Goal: Transaction & Acquisition: Download file/media

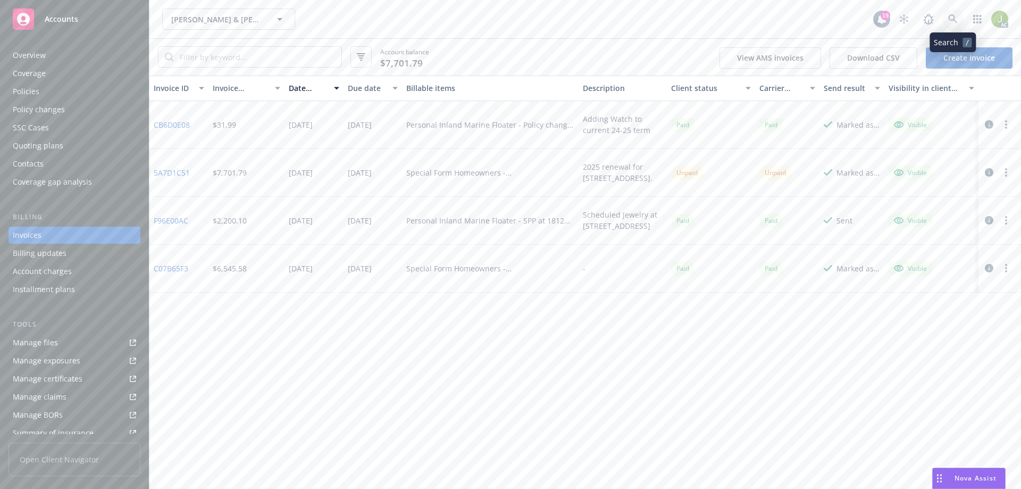
click at [957, 15] on icon at bounding box center [953, 19] width 10 height 10
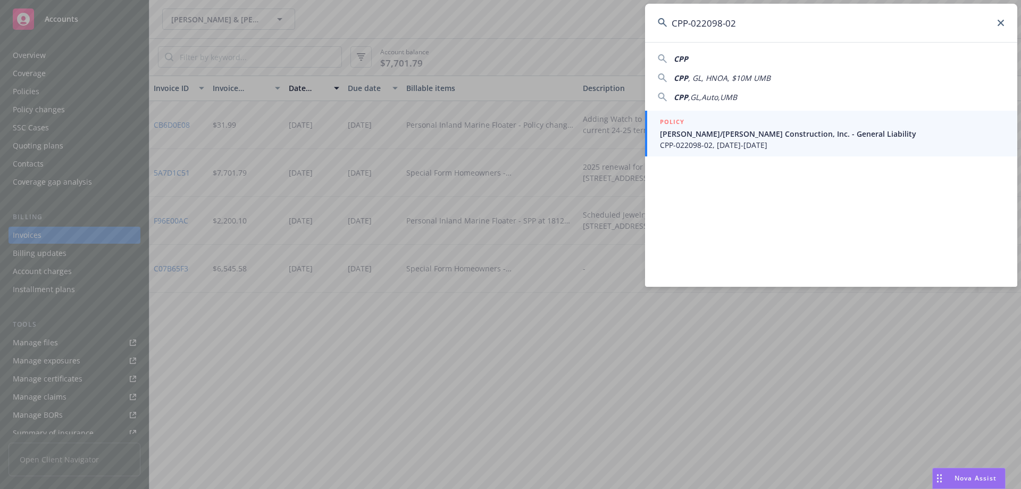
type input "CPP-022098-02"
click at [718, 150] on link "POLICY [PERSON_NAME]/[PERSON_NAME] Construction, Inc. - General Liability CPP-0…" at bounding box center [831, 134] width 372 height 46
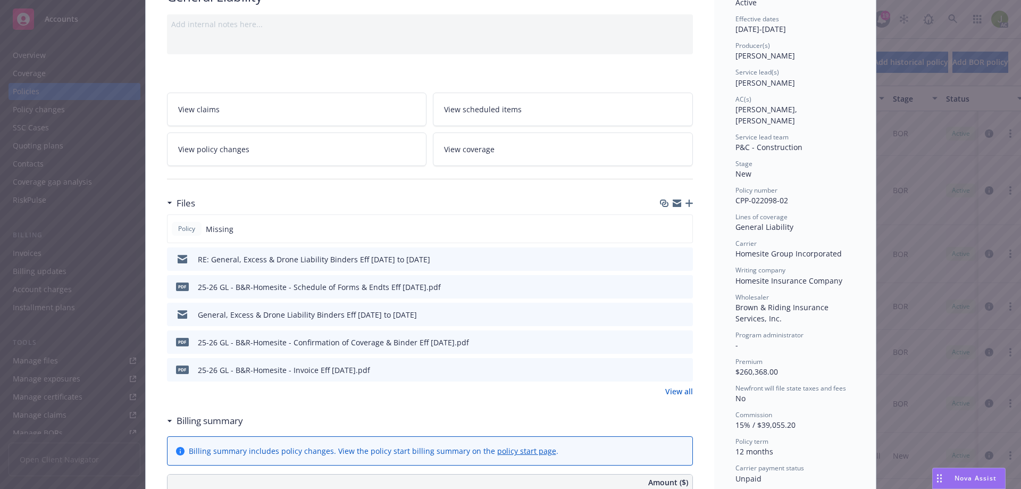
scroll to position [106, 0]
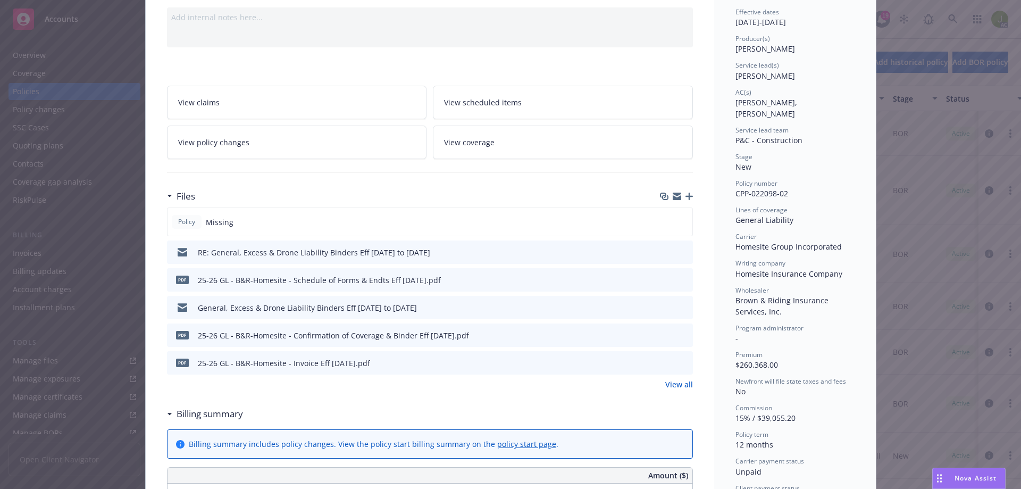
click at [679, 361] on icon "preview file" at bounding box center [683, 361] width 10 height 7
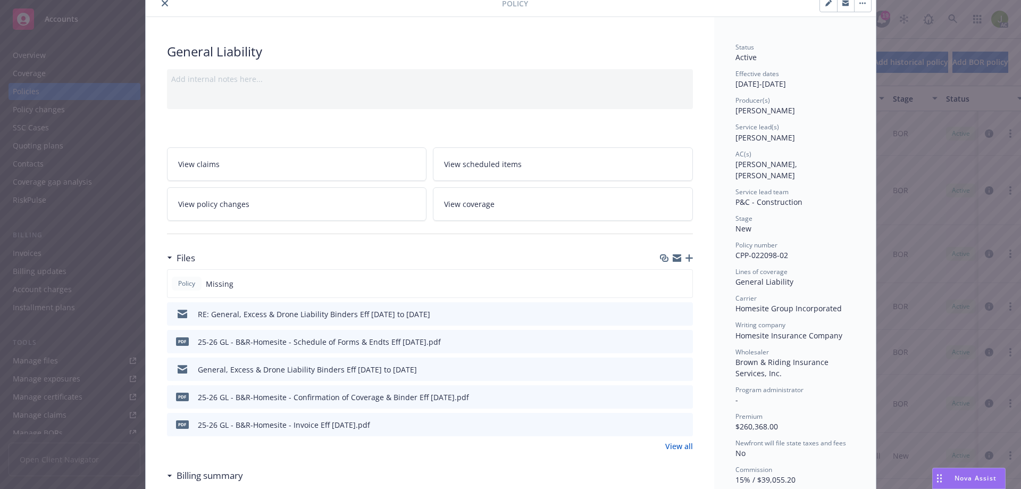
scroll to position [0, 0]
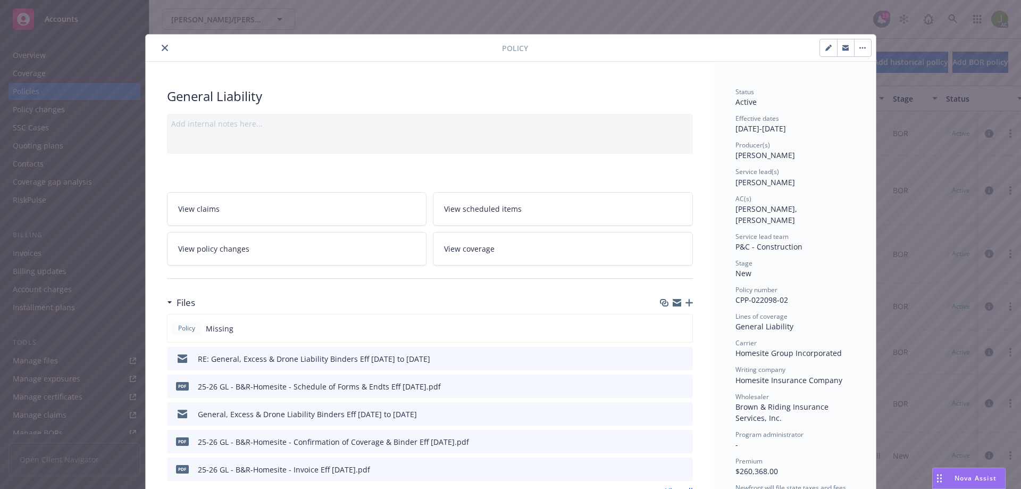
click at [158, 46] on button "close" at bounding box center [164, 47] width 13 height 13
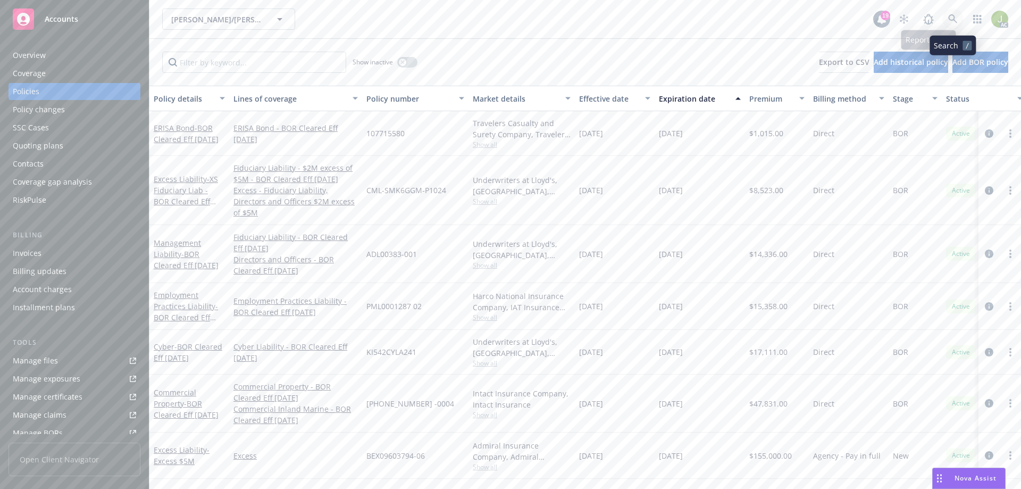
click at [956, 22] on icon at bounding box center [952, 18] width 9 height 9
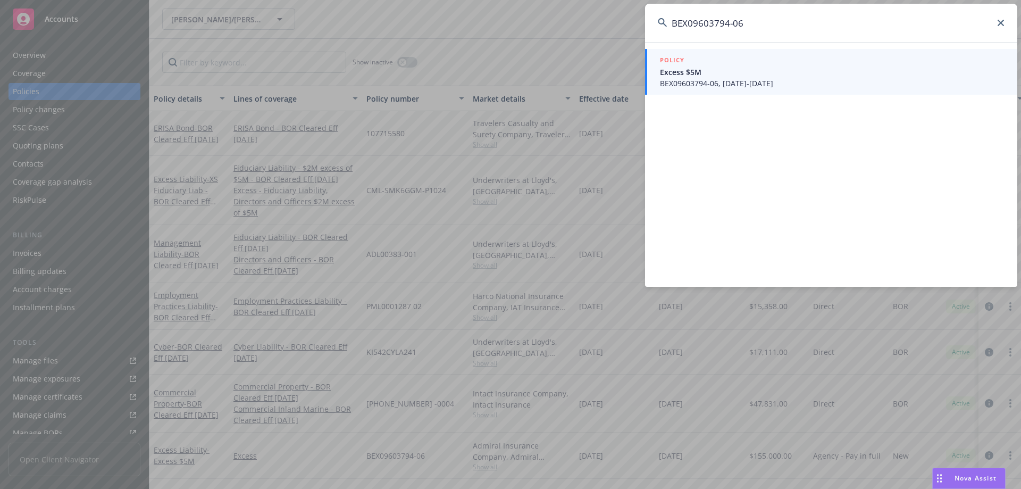
type input "BEX09603794-06"
click at [718, 91] on link "POLICY Excess $5M BEX09603794-06, [DATE]-[DATE]" at bounding box center [831, 72] width 372 height 46
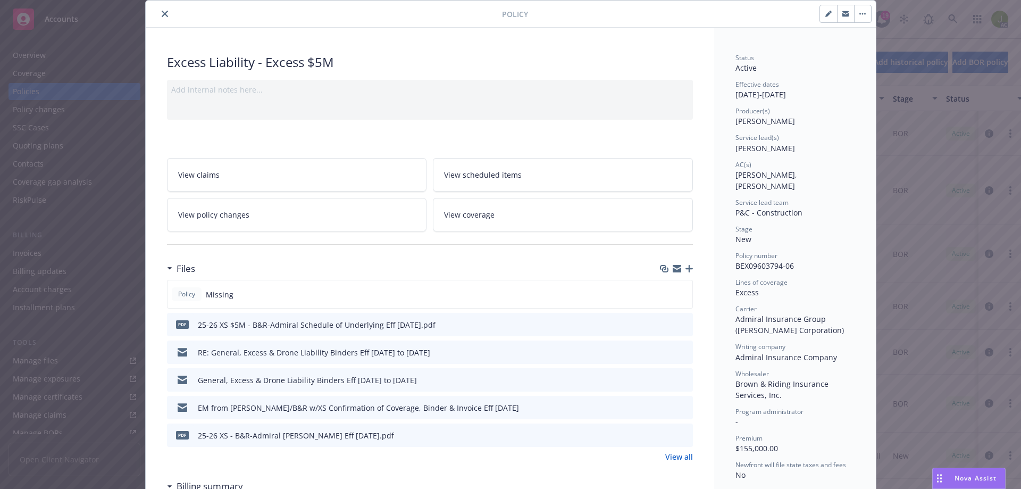
scroll to position [53, 0]
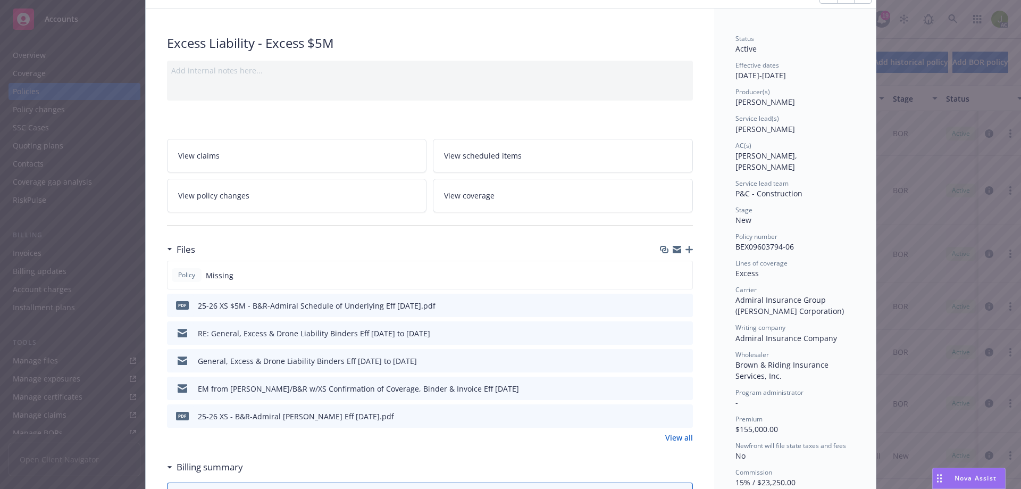
click at [662, 414] on icon "download file" at bounding box center [665, 415] width 9 height 9
